Goal: Task Accomplishment & Management: Complete application form

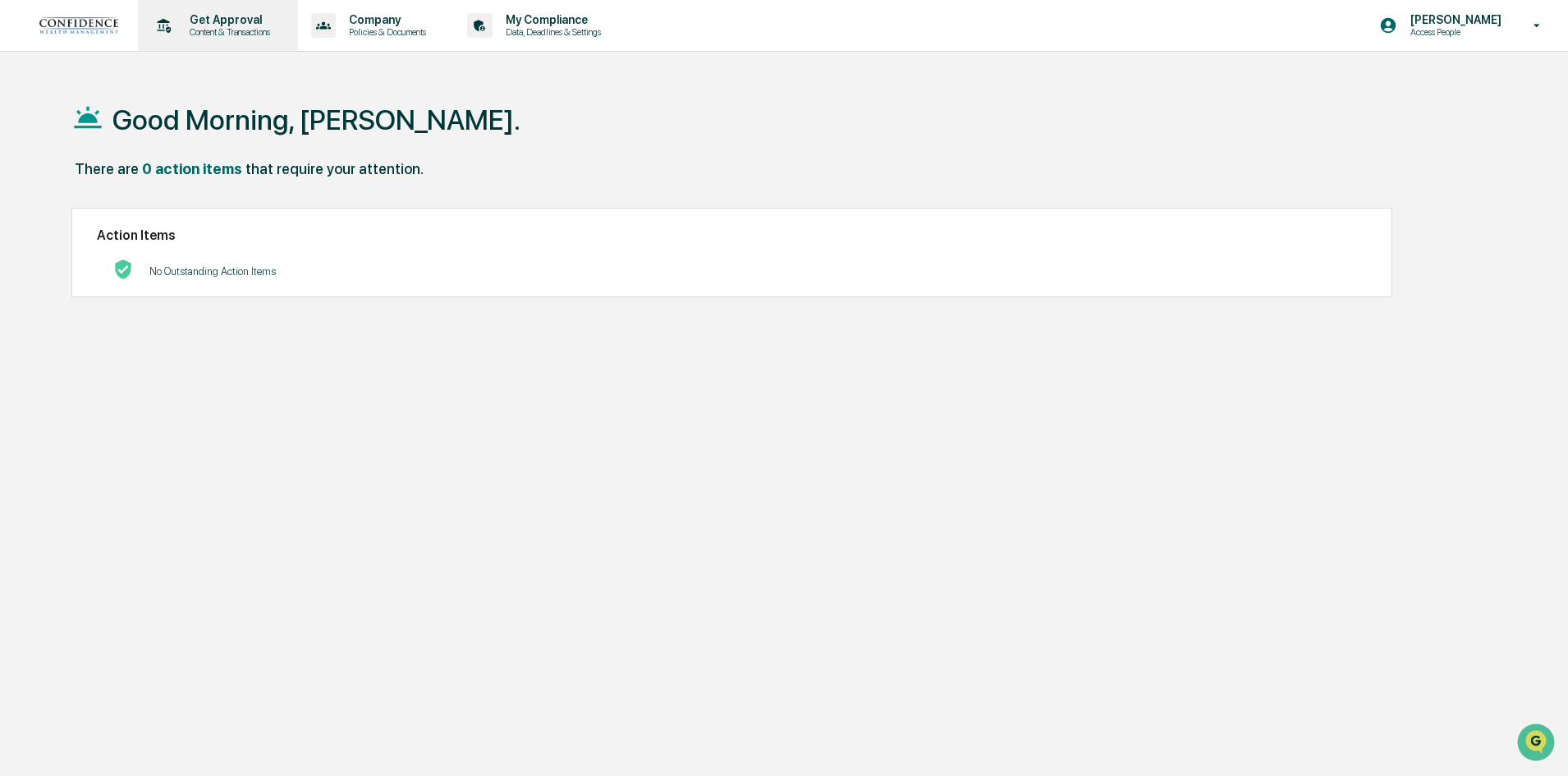
click at [210, 23] on p "Get Approval" at bounding box center [227, 20] width 102 height 13
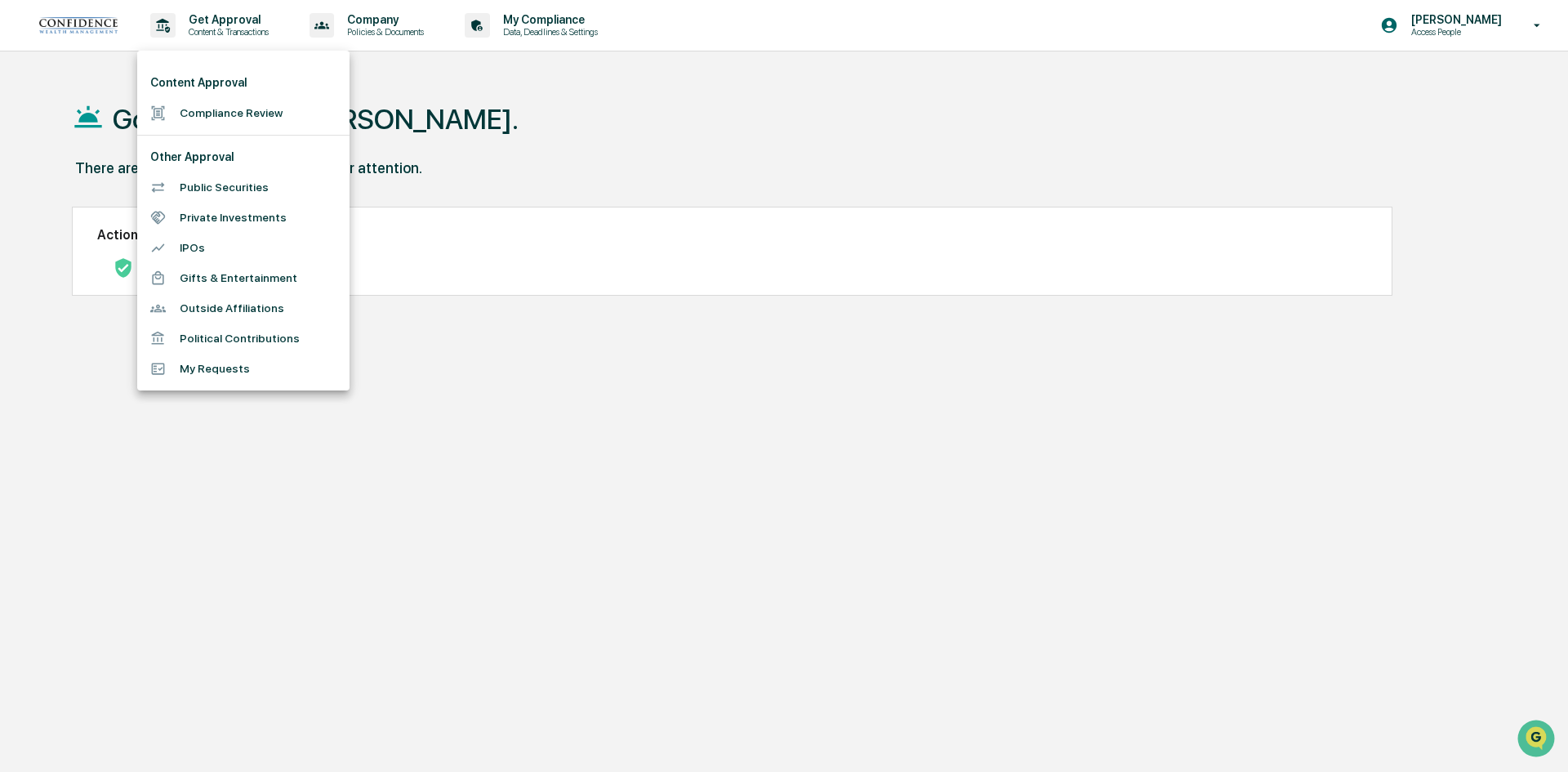
click at [193, 185] on li "Public Securities" at bounding box center [243, 187] width 212 height 30
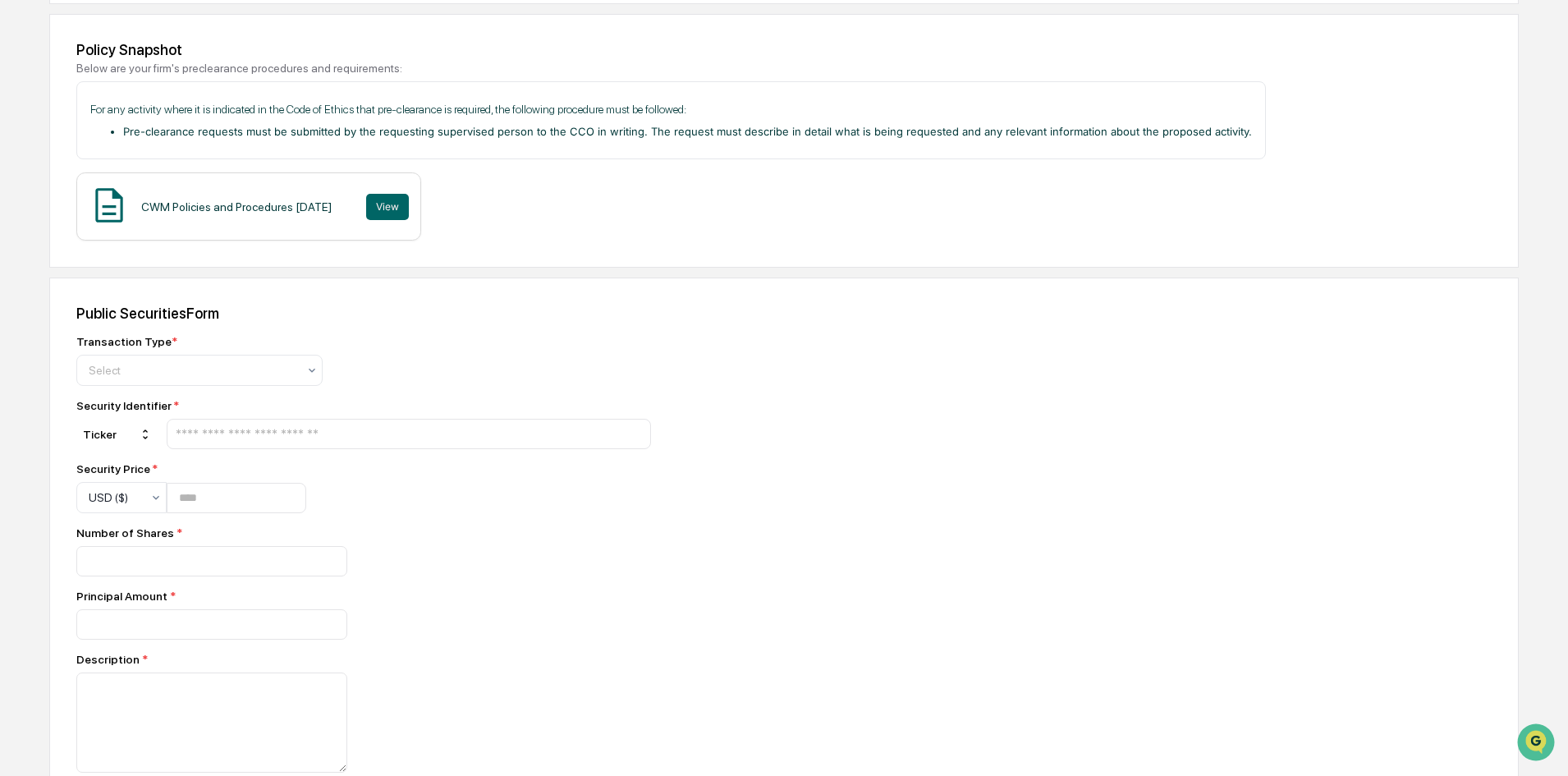
scroll to position [246, 0]
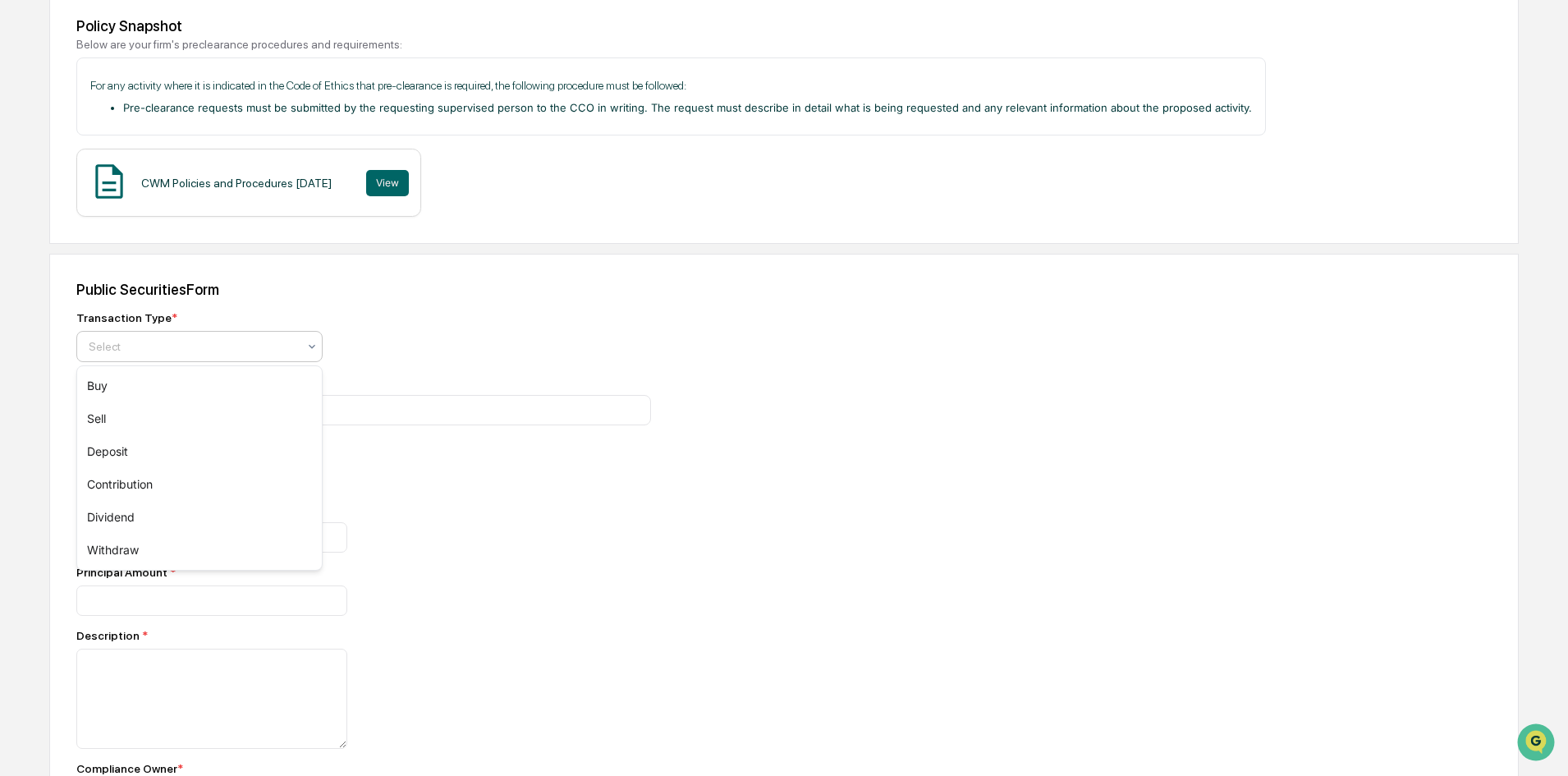
click at [244, 351] on div at bounding box center [193, 346] width 208 height 16
click at [178, 382] on div "Buy" at bounding box center [199, 386] width 244 height 33
click at [194, 413] on input "text" at bounding box center [408, 410] width 470 height 16
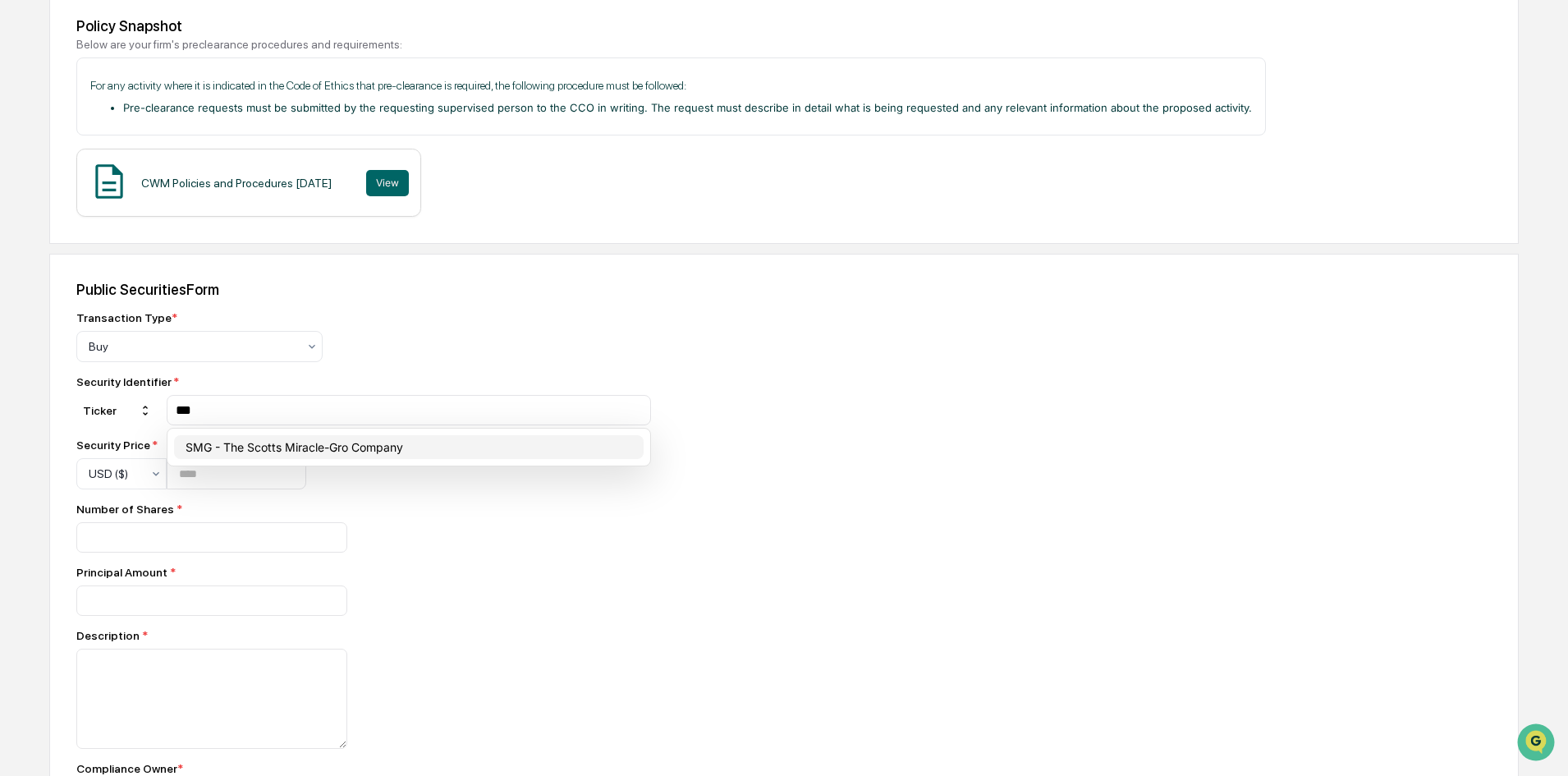
type input "***"
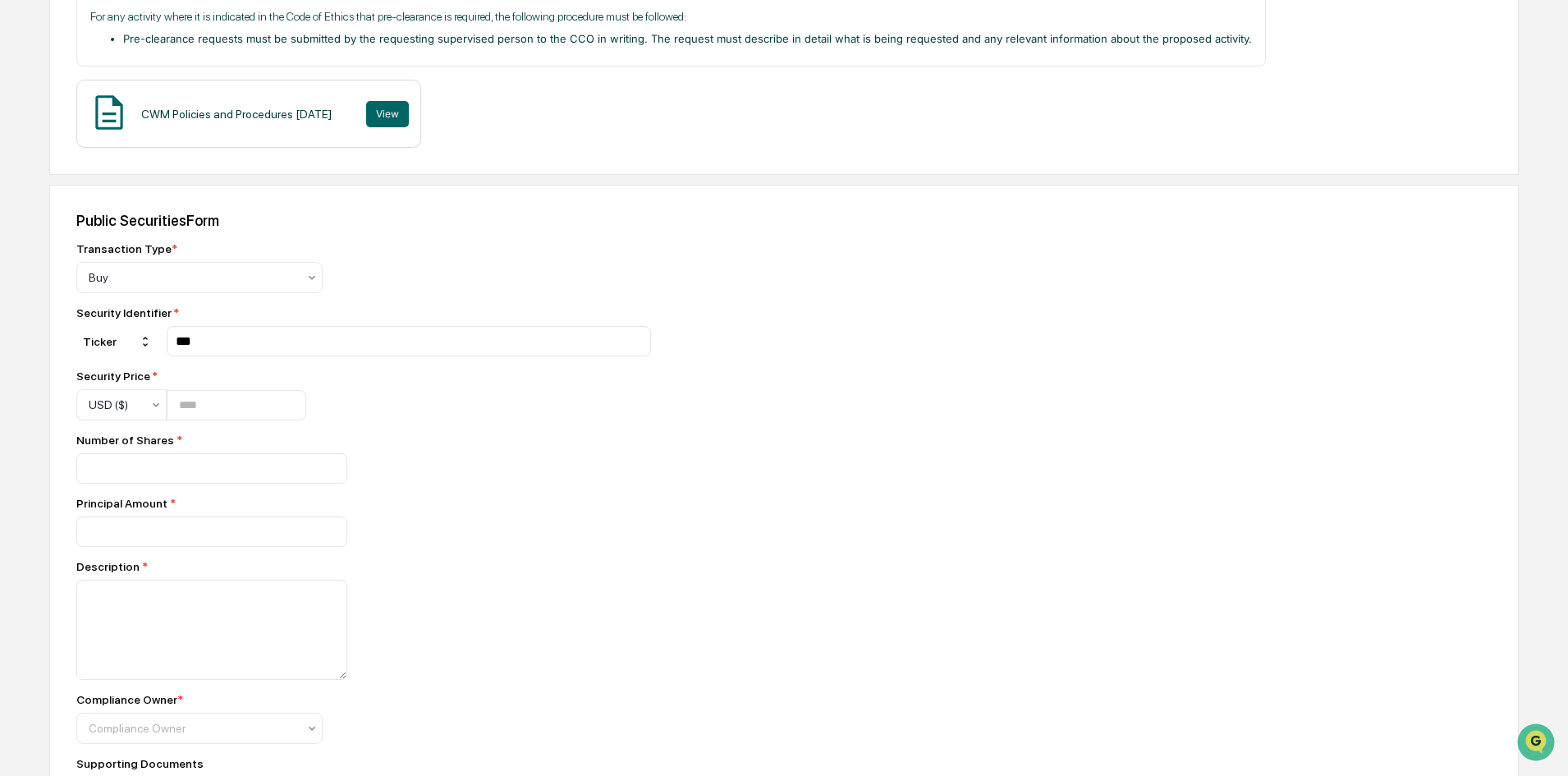
scroll to position [411, 0]
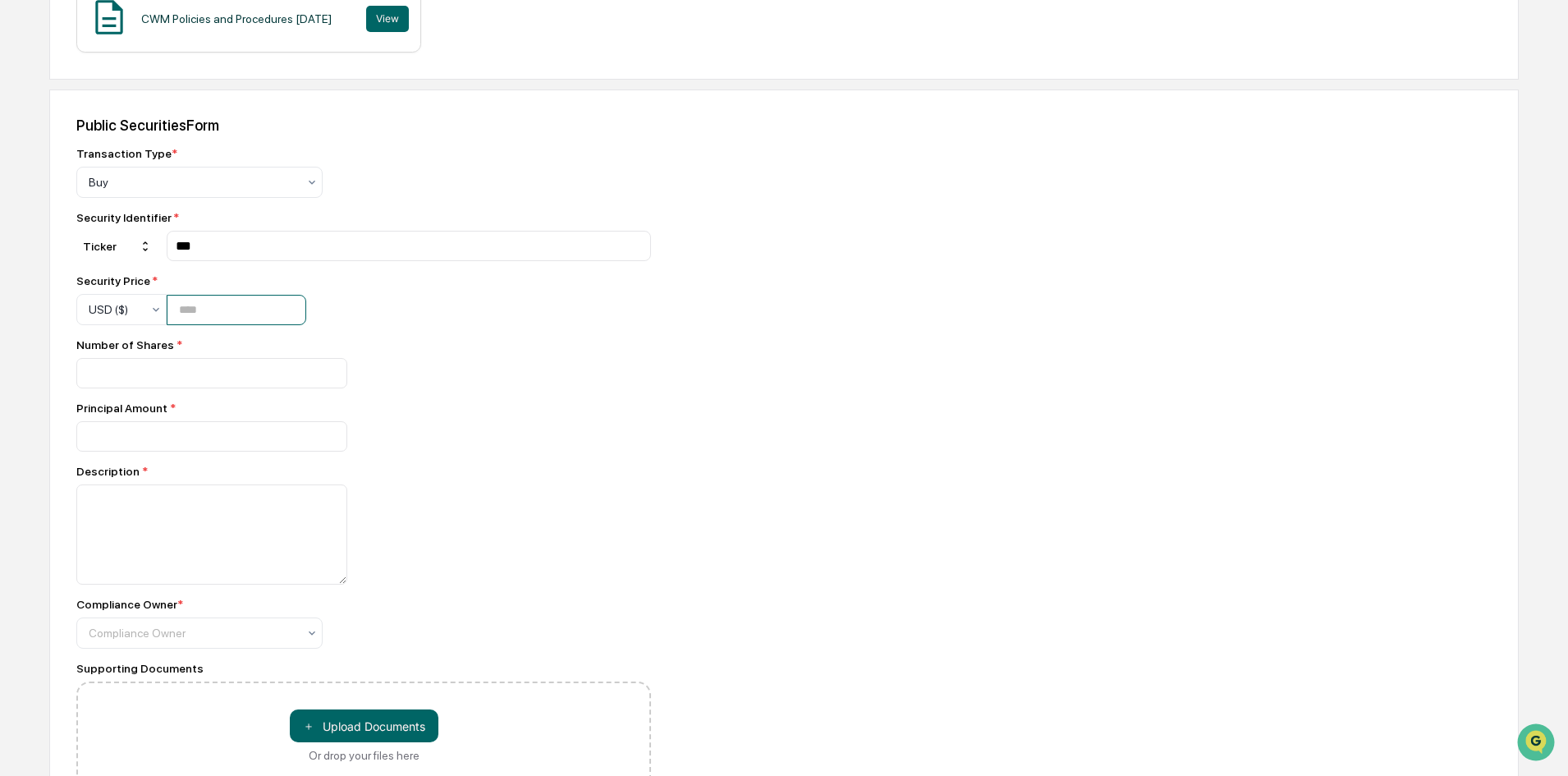
click at [235, 310] on input "number" at bounding box center [237, 309] width 140 height 30
type input "*****"
click at [225, 378] on input "number" at bounding box center [212, 373] width 271 height 30
type input "**"
click at [241, 388] on input "number" at bounding box center [212, 373] width 271 height 30
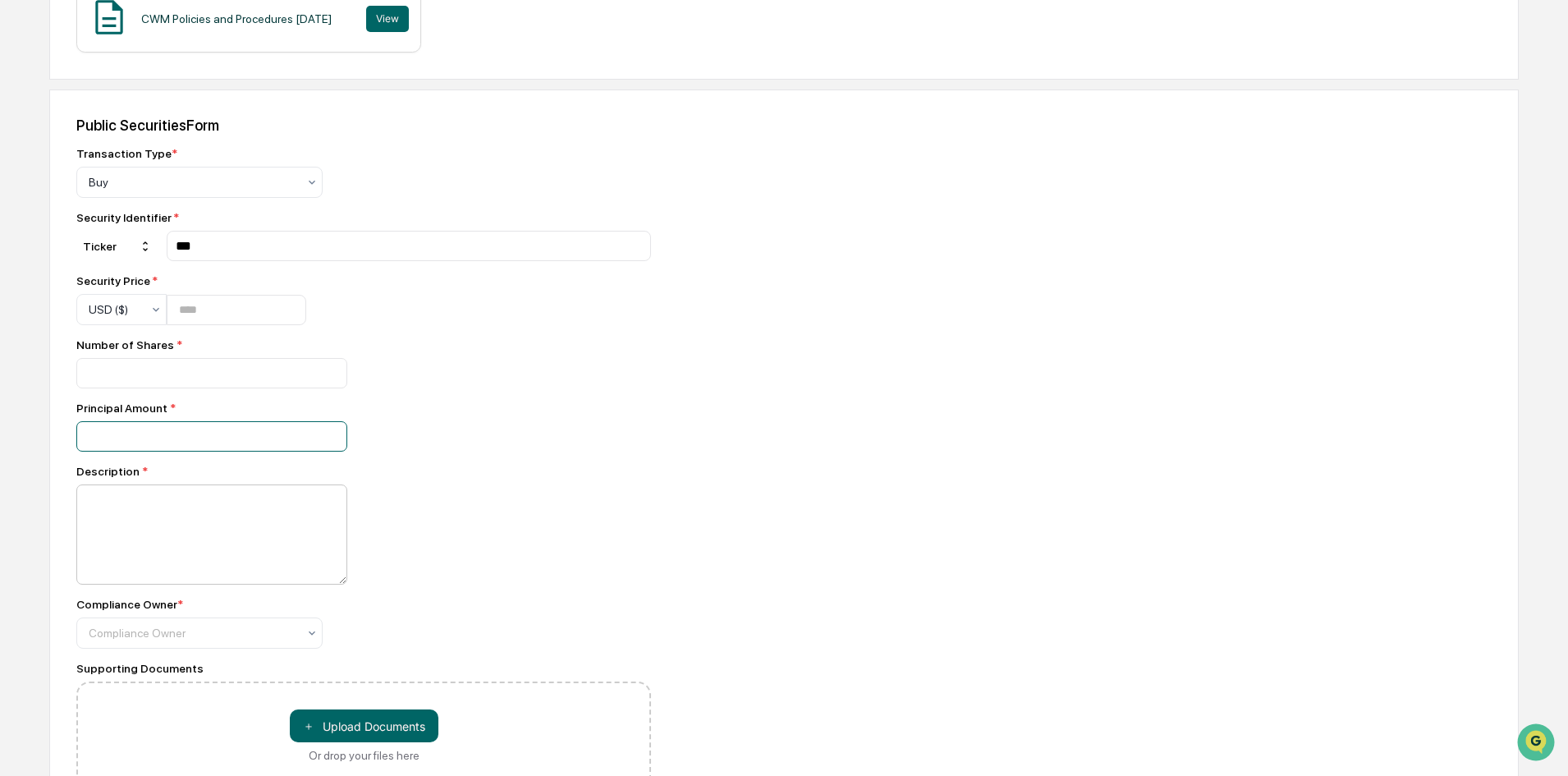
type input "****"
click at [218, 508] on textarea at bounding box center [212, 535] width 271 height 100
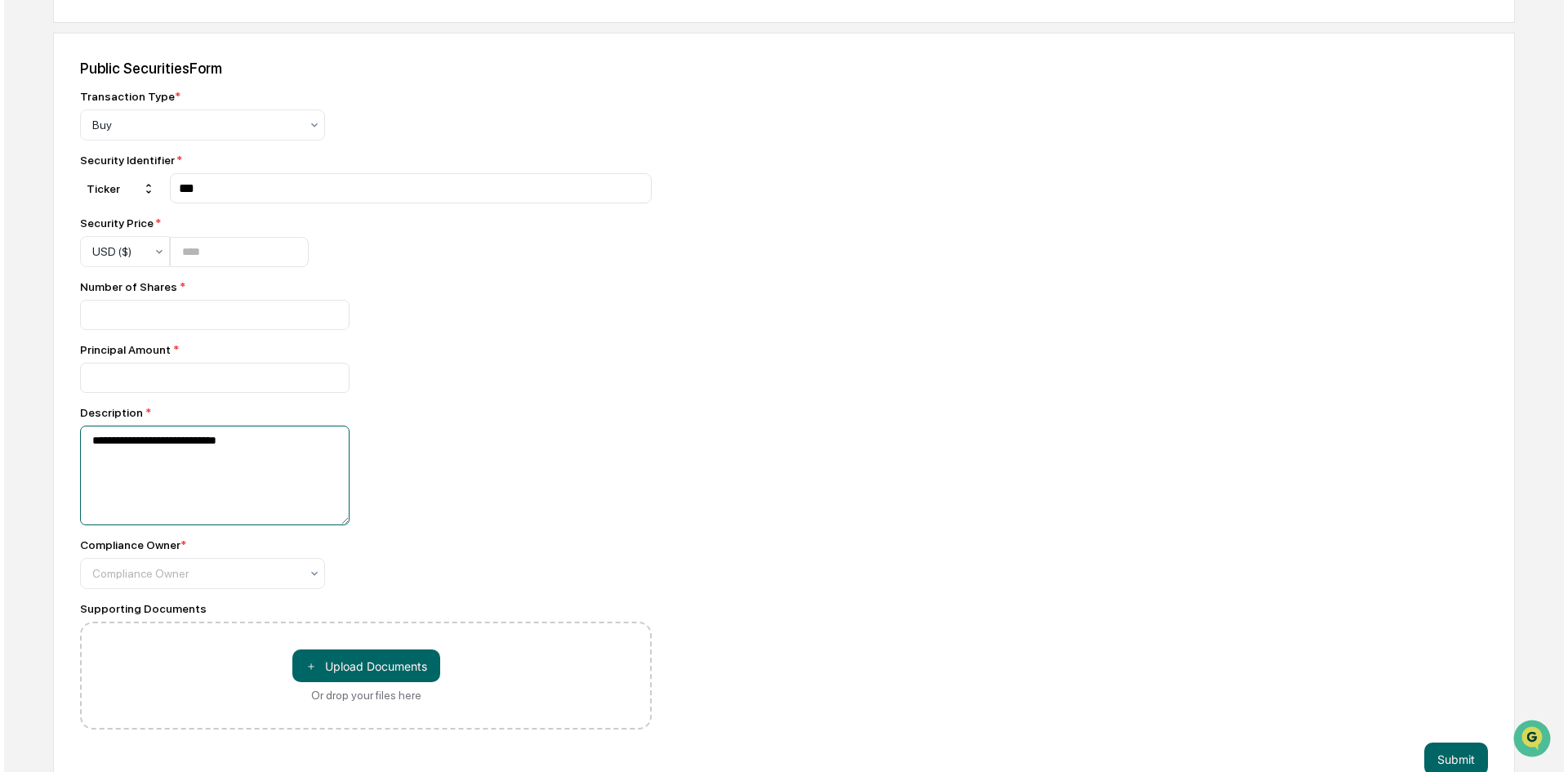
scroll to position [498, 0]
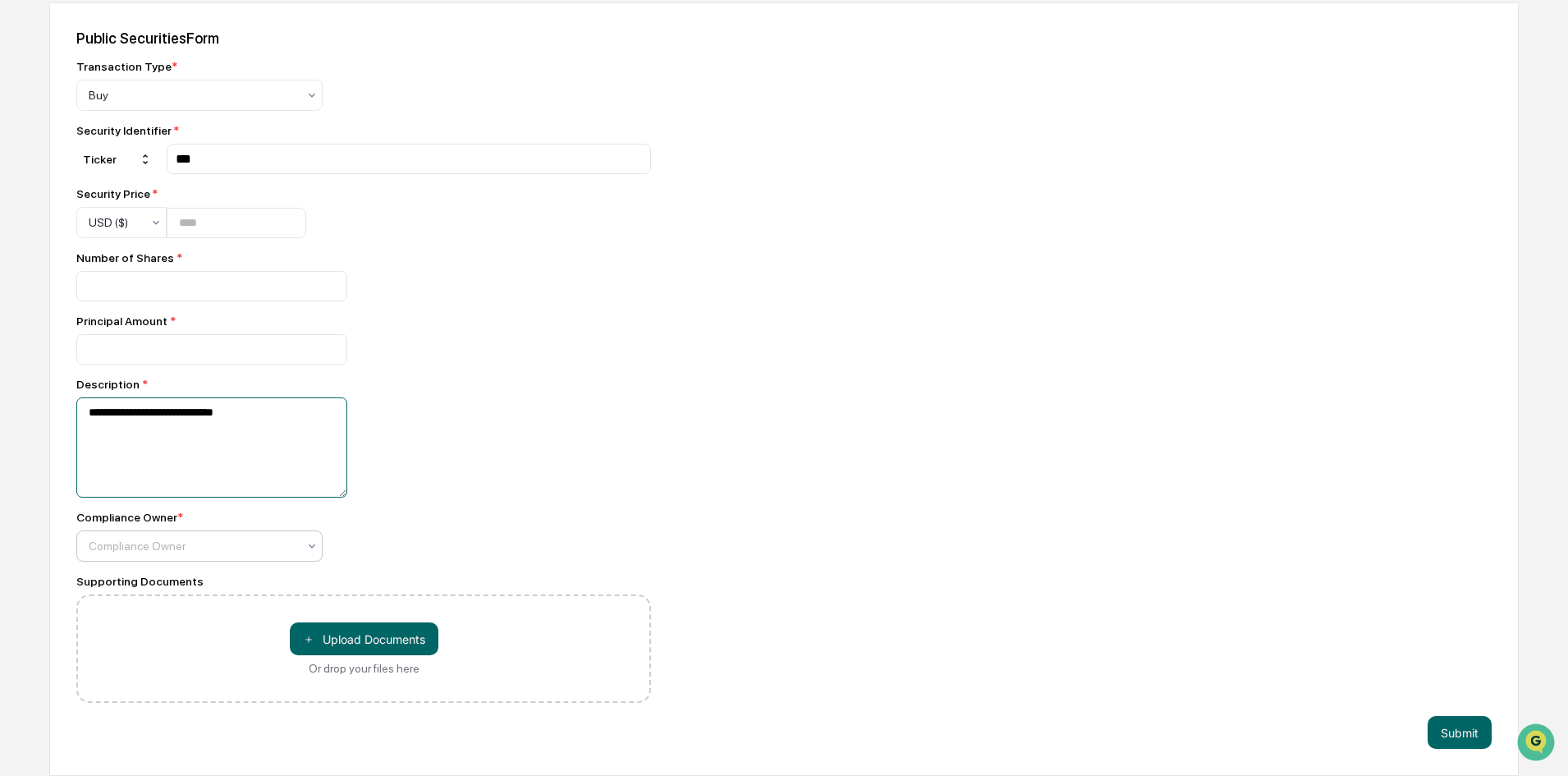
type textarea "**********"
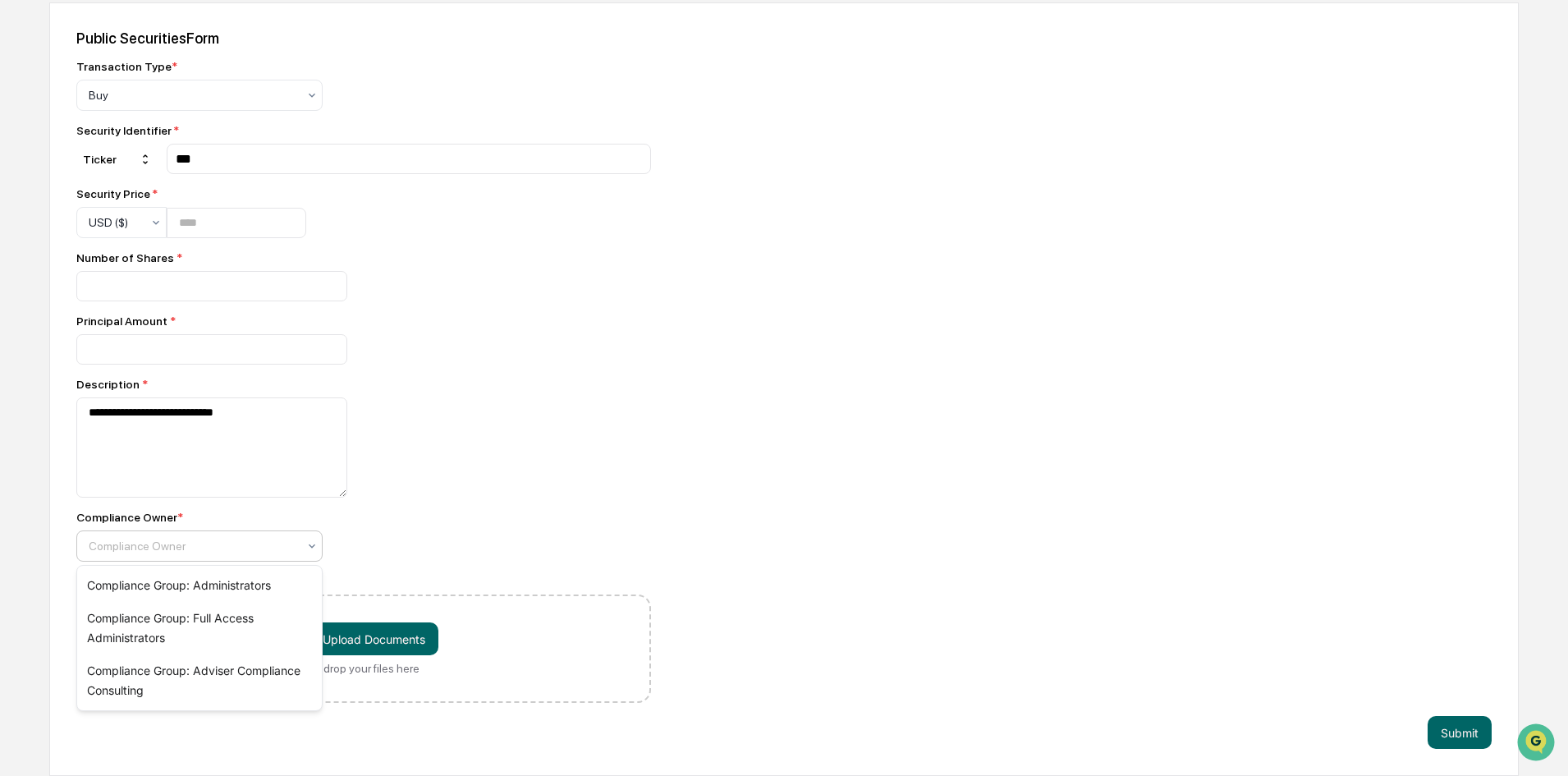
click at [259, 546] on div at bounding box center [193, 546] width 208 height 16
click at [243, 591] on div "Compliance Group: Administrators" at bounding box center [199, 585] width 244 height 33
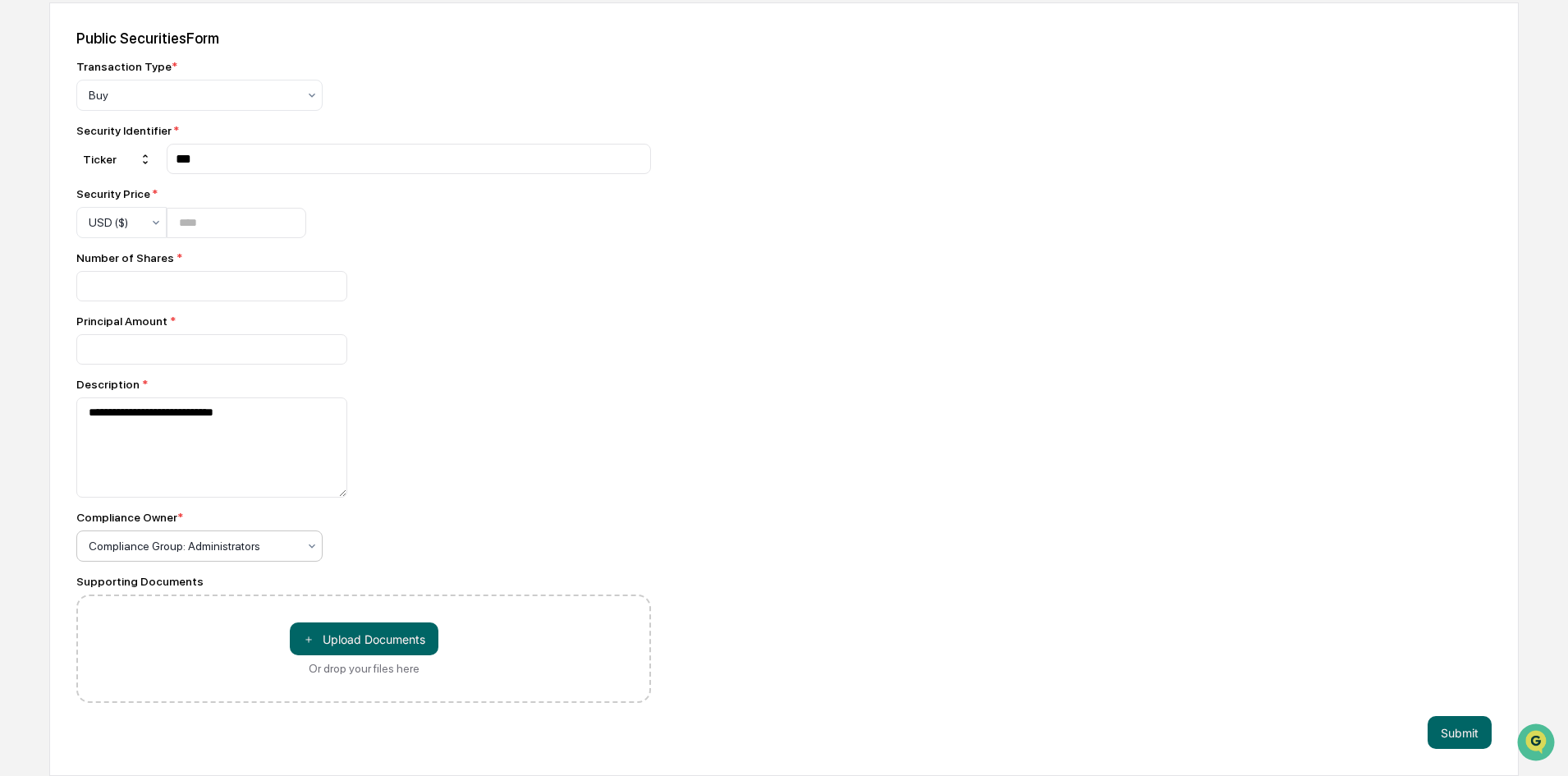
click at [226, 551] on div at bounding box center [193, 546] width 208 height 16
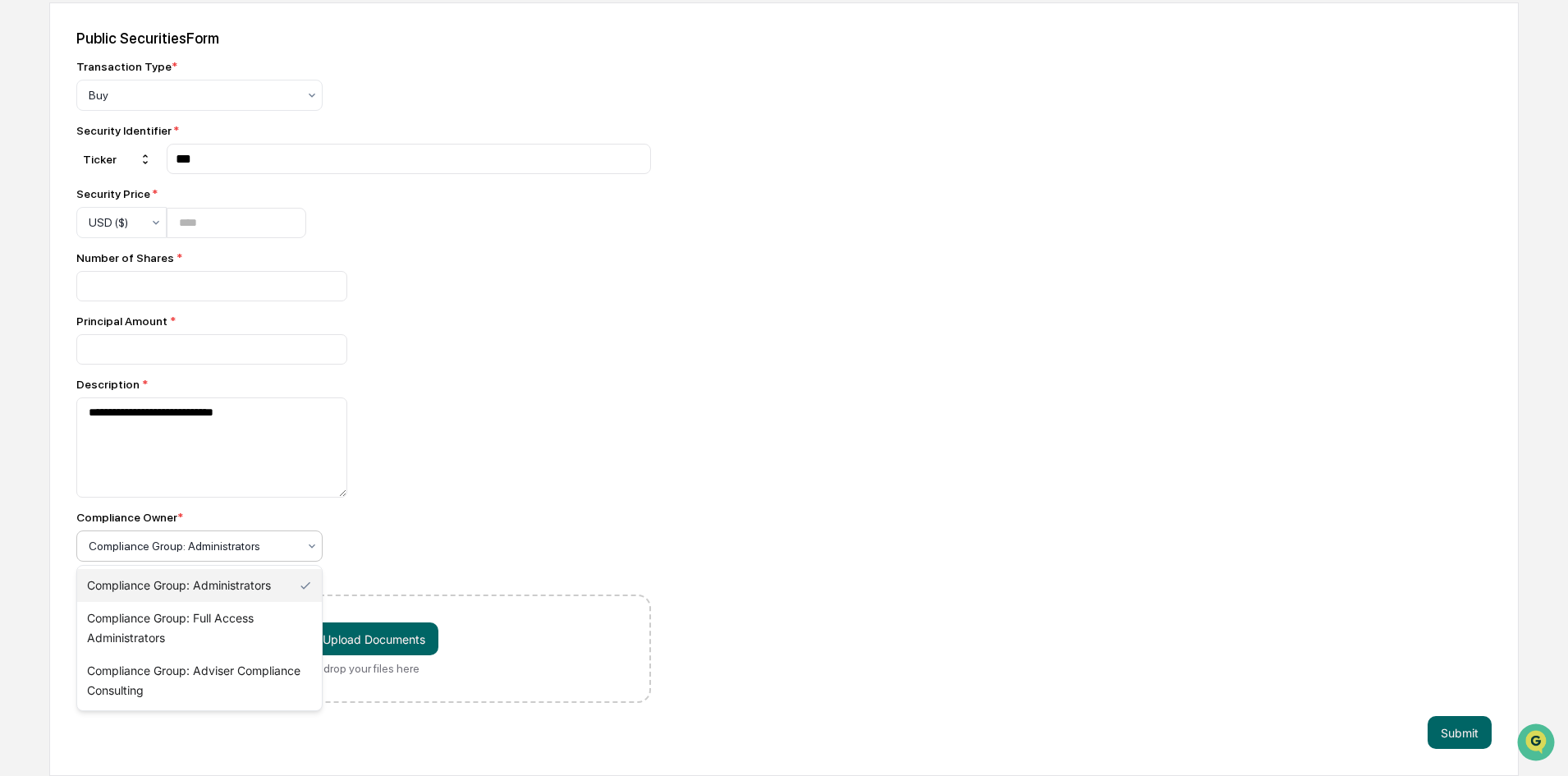
click at [228, 603] on div "Compliance Group: Administrators Compliance Group: Full Access Administrators C…" at bounding box center [199, 638] width 244 height 145
click at [221, 641] on div "Compliance Group: Full Access Administrators" at bounding box center [199, 628] width 244 height 53
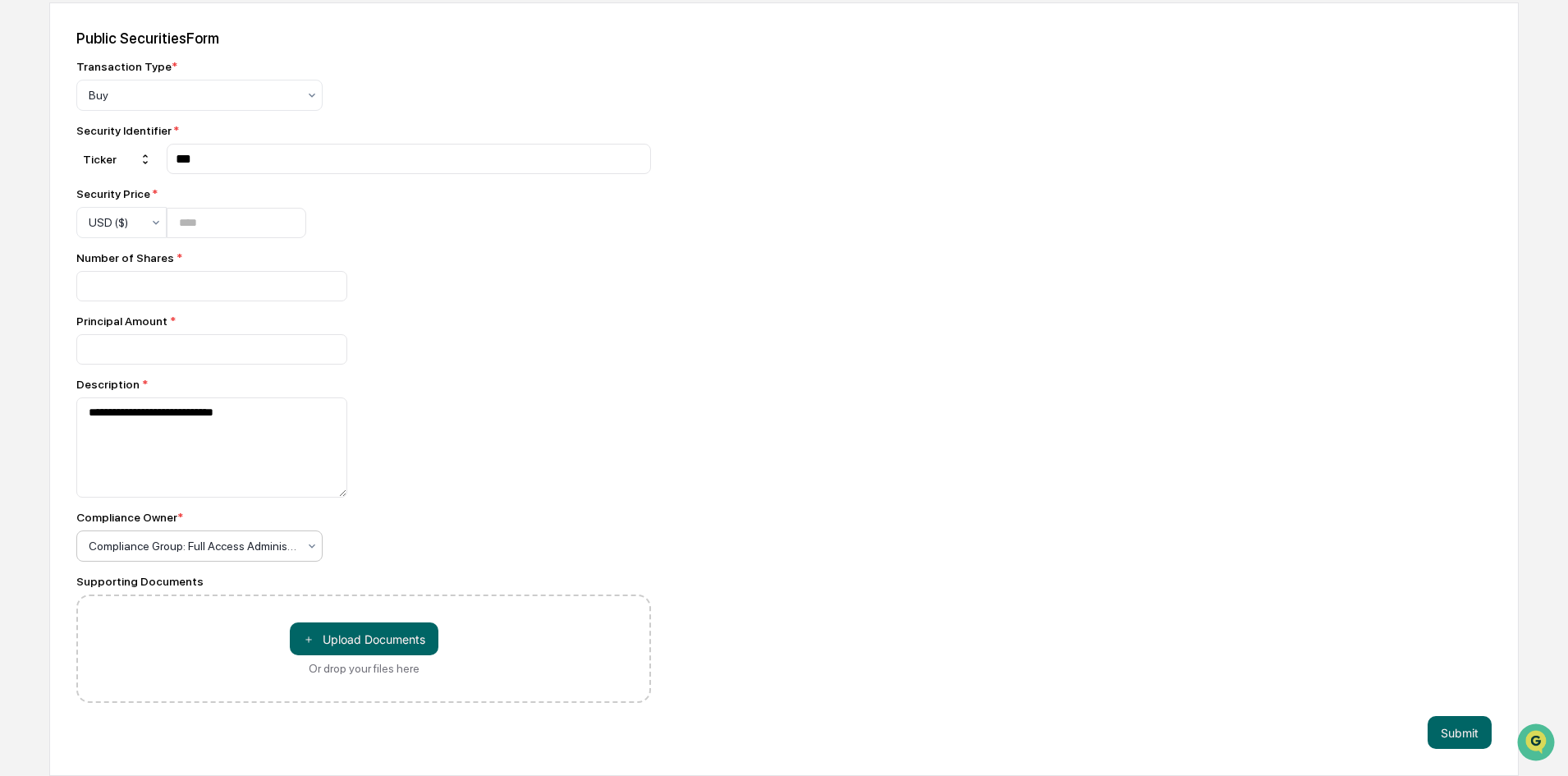
click at [263, 545] on div at bounding box center [193, 546] width 208 height 16
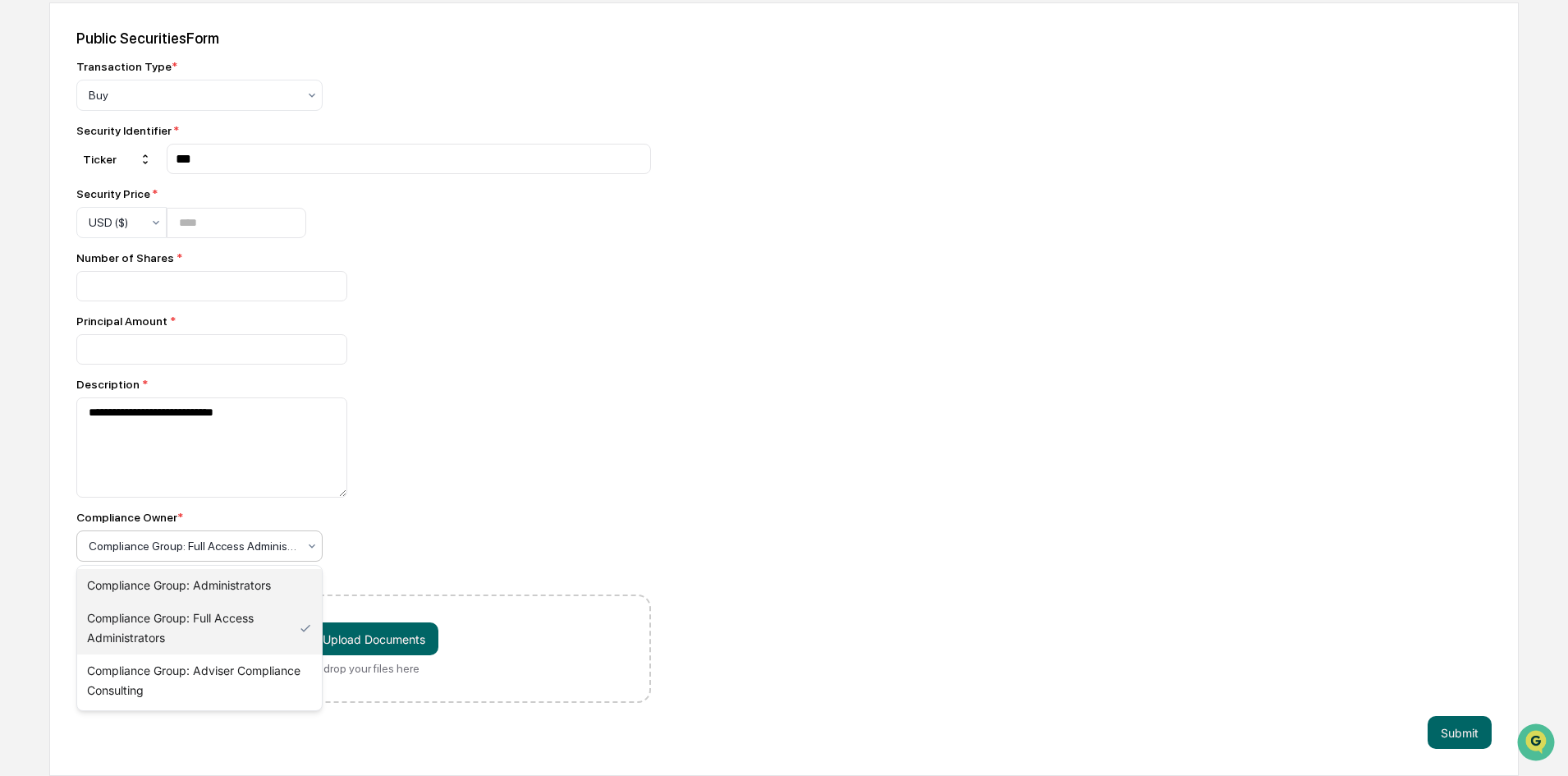
click at [253, 592] on div "Compliance Group: Administrators" at bounding box center [199, 585] width 244 height 33
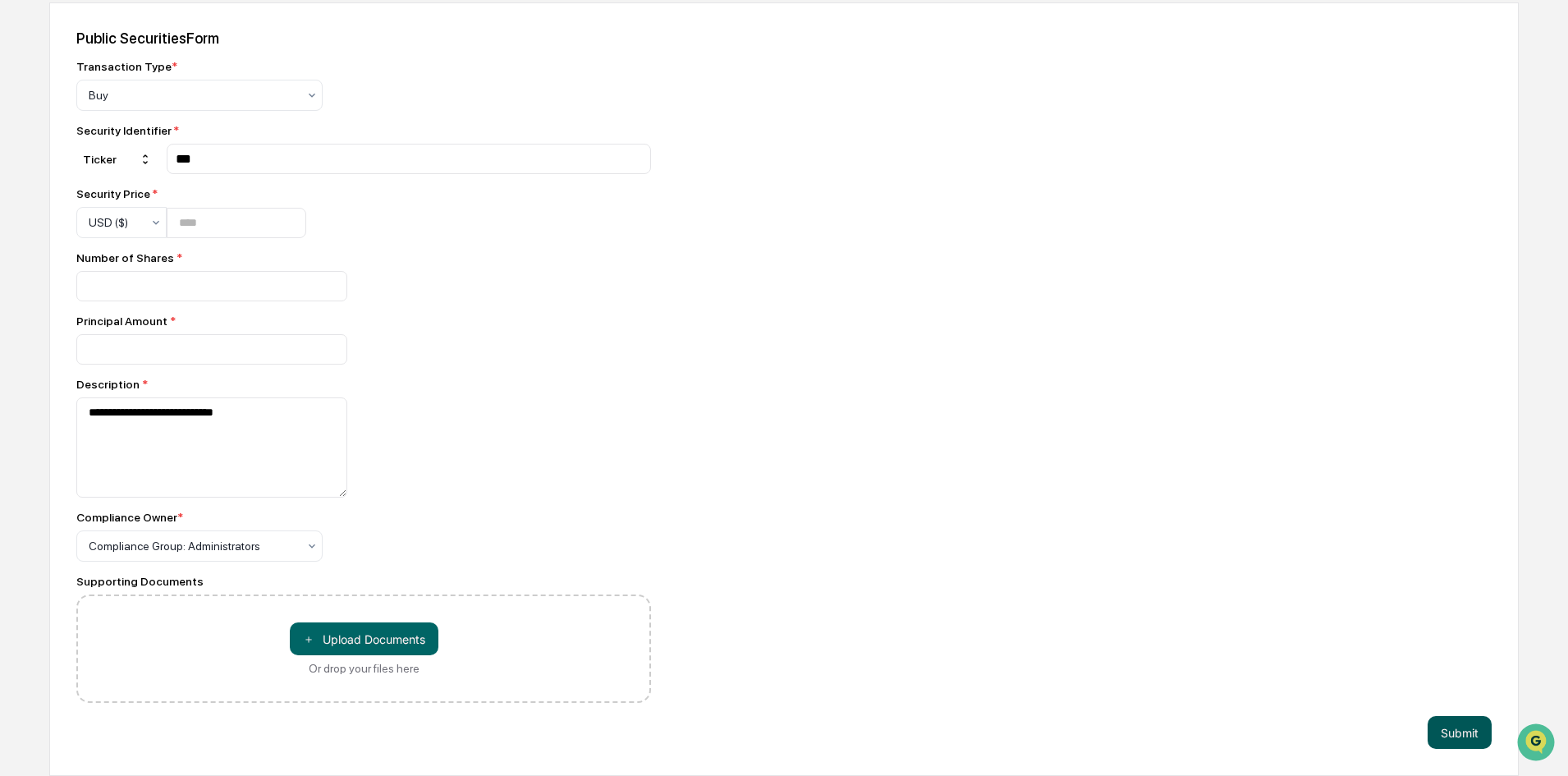
click at [1469, 724] on button "Submit" at bounding box center [1460, 732] width 64 height 33
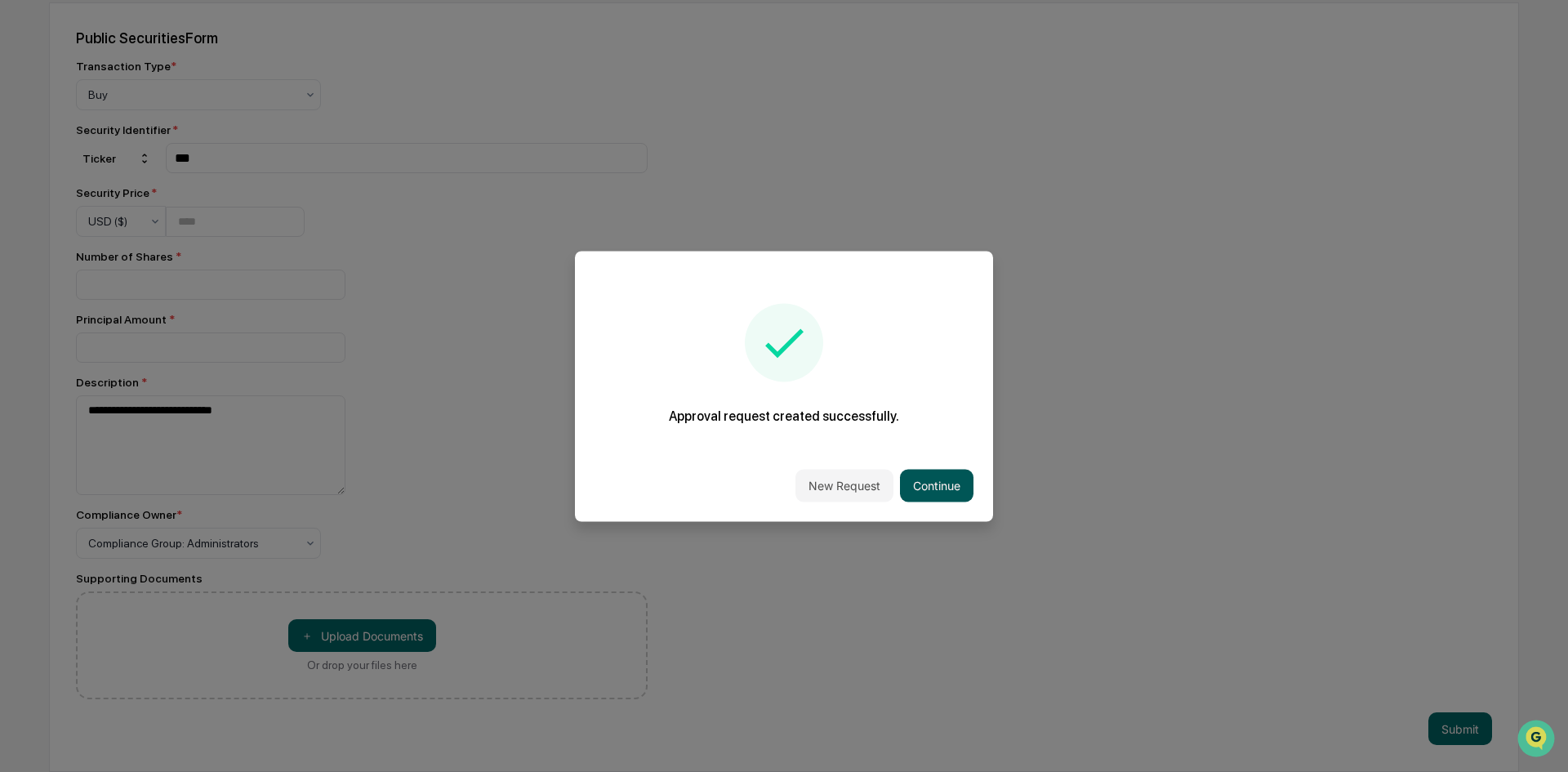
click at [942, 486] on button "Continue" at bounding box center [937, 485] width 74 height 33
